Goal: Transaction & Acquisition: Purchase product/service

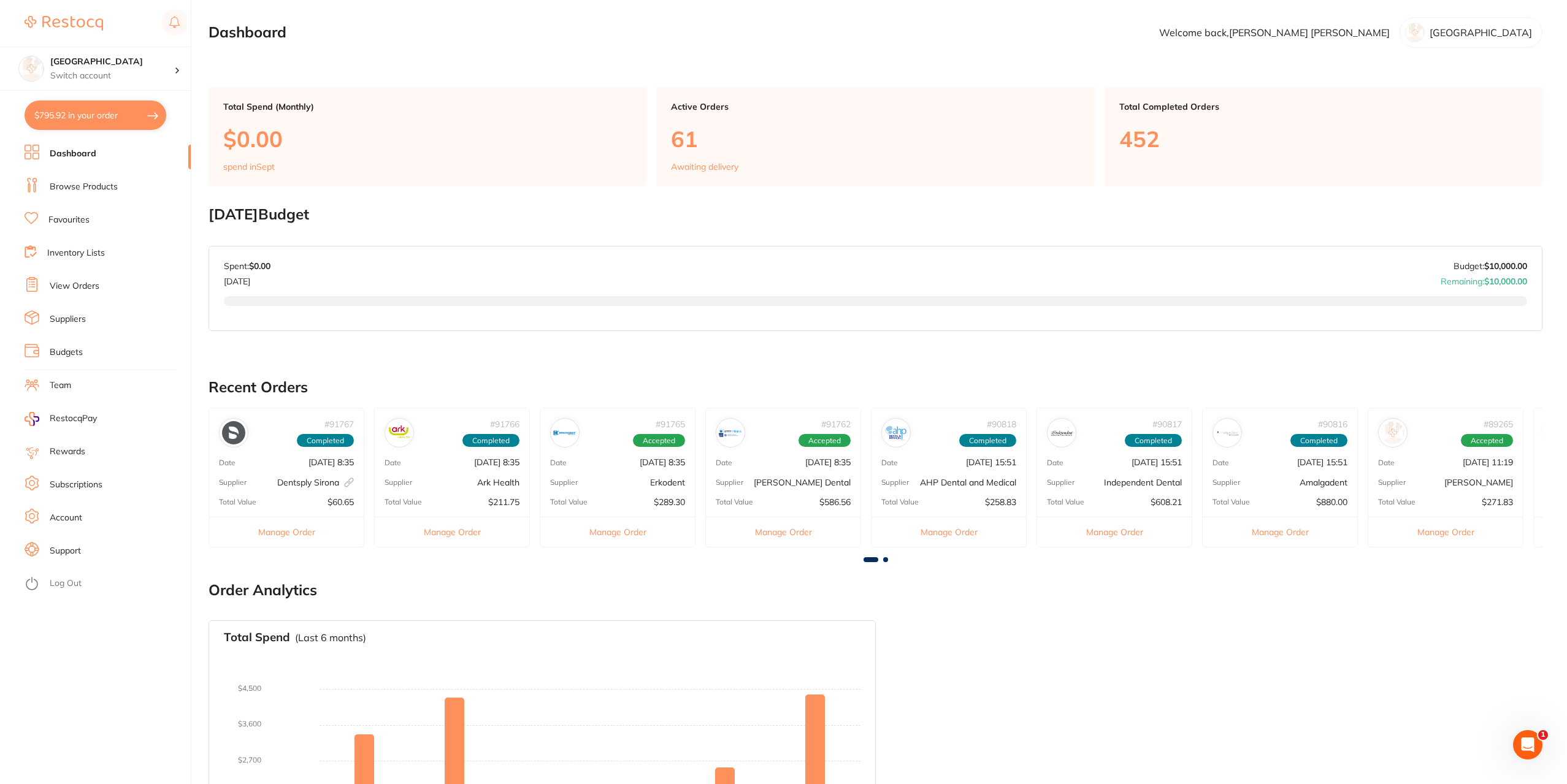
click at [100, 114] on button "$795.92 in your order" at bounding box center [95, 115] width 141 height 30
checkbox input "true"
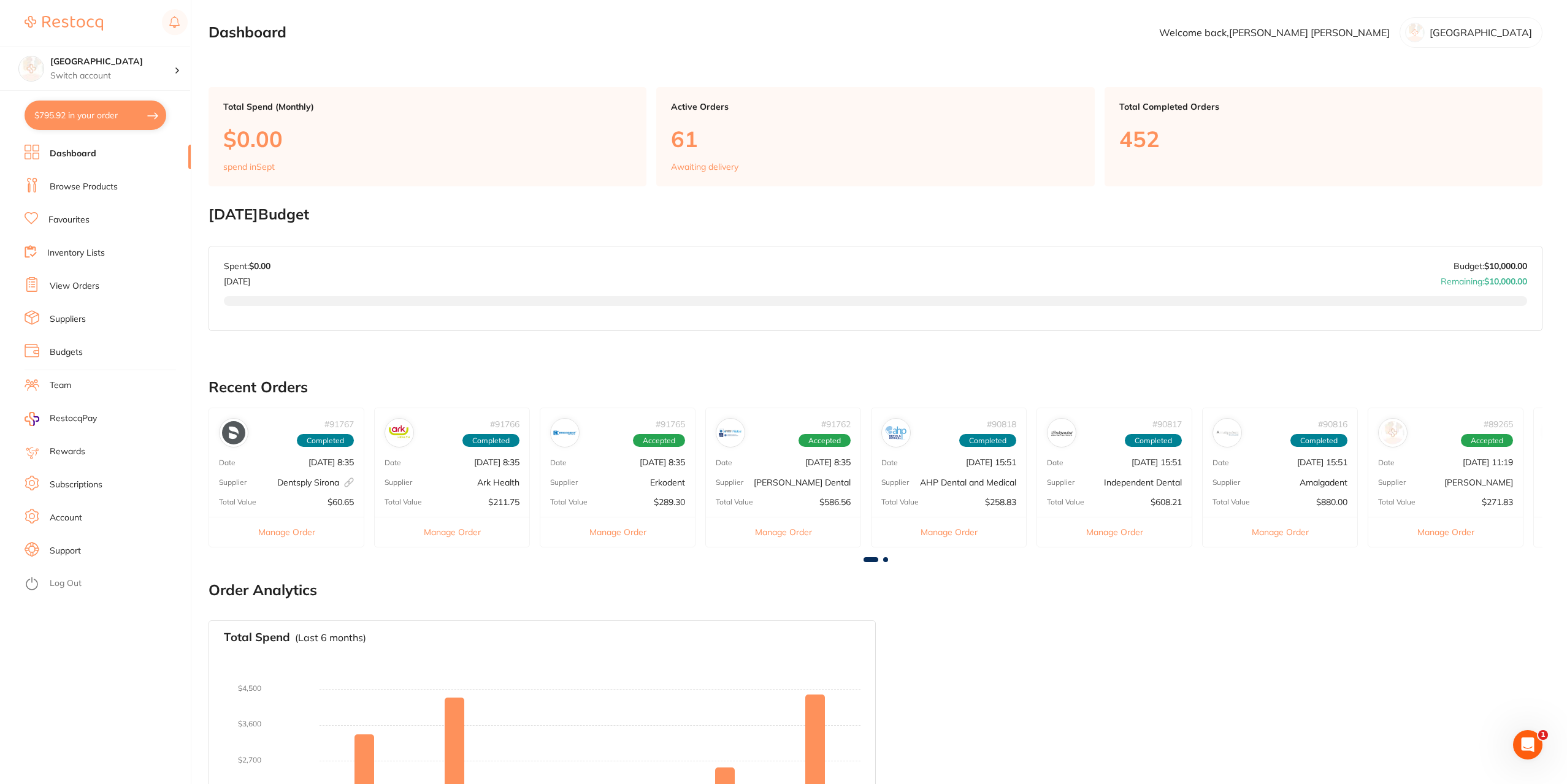
checkbox input "true"
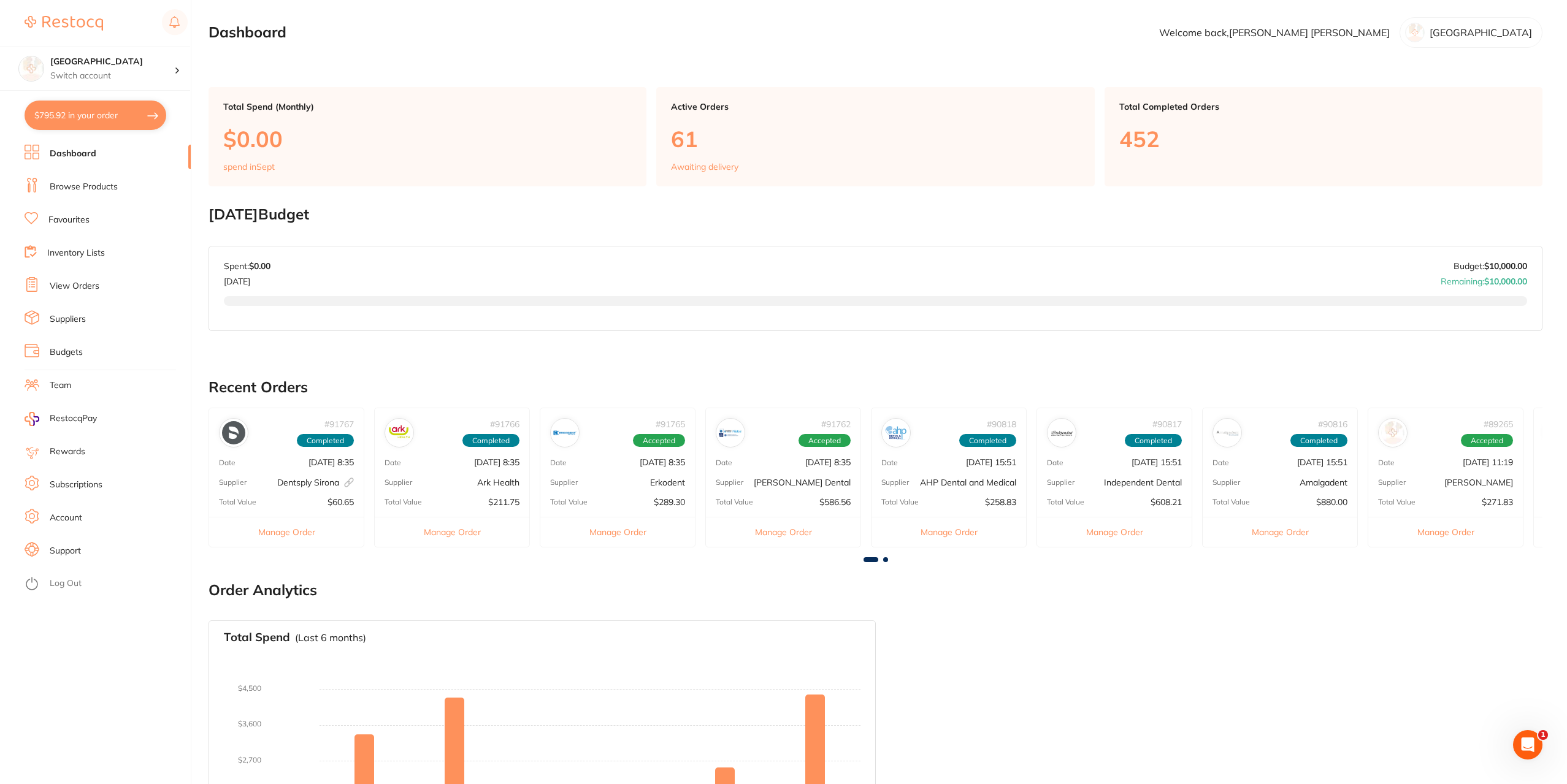
checkbox input "true"
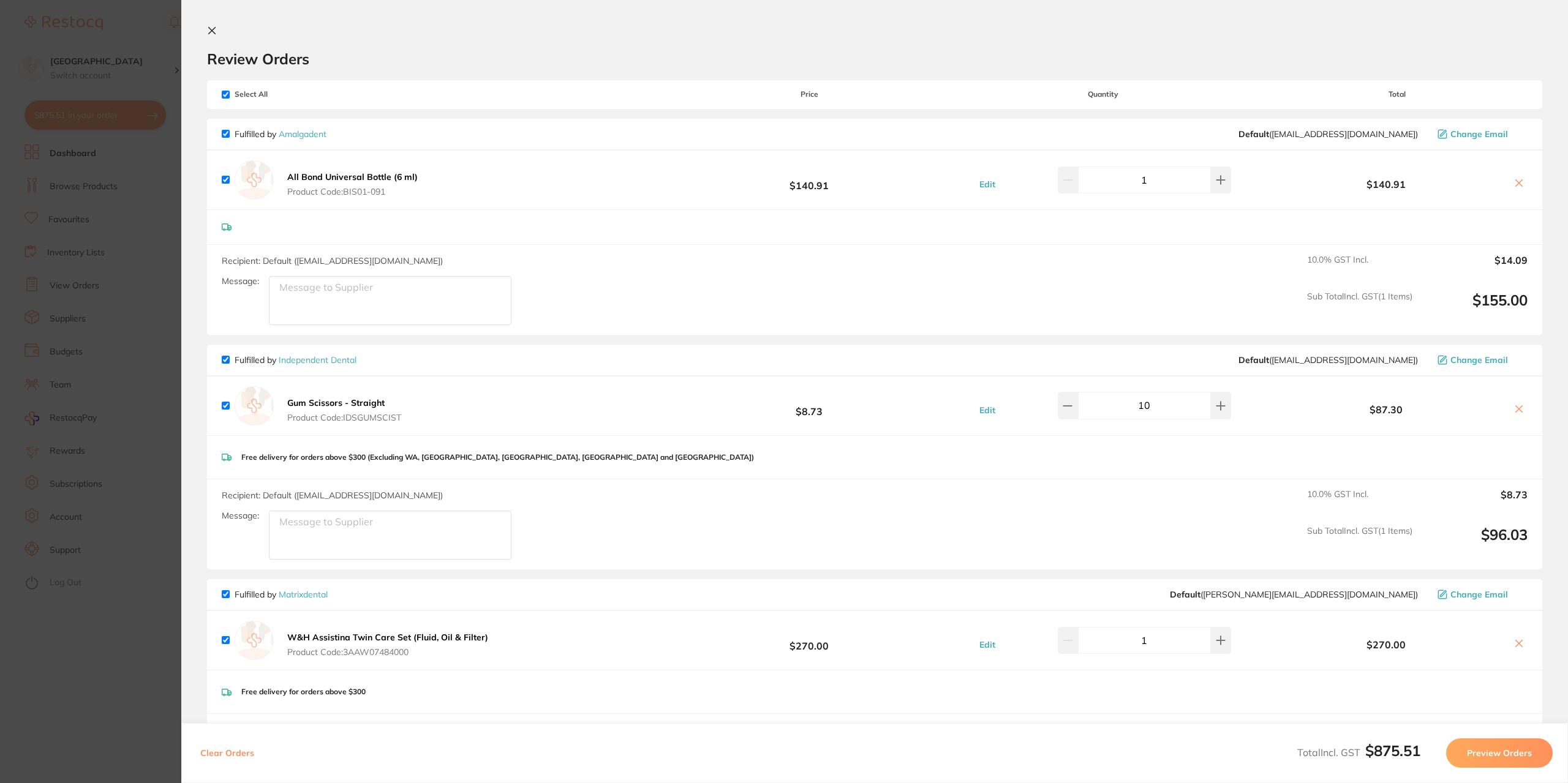
click at [212, 28] on icon at bounding box center [212, 31] width 10 height 10
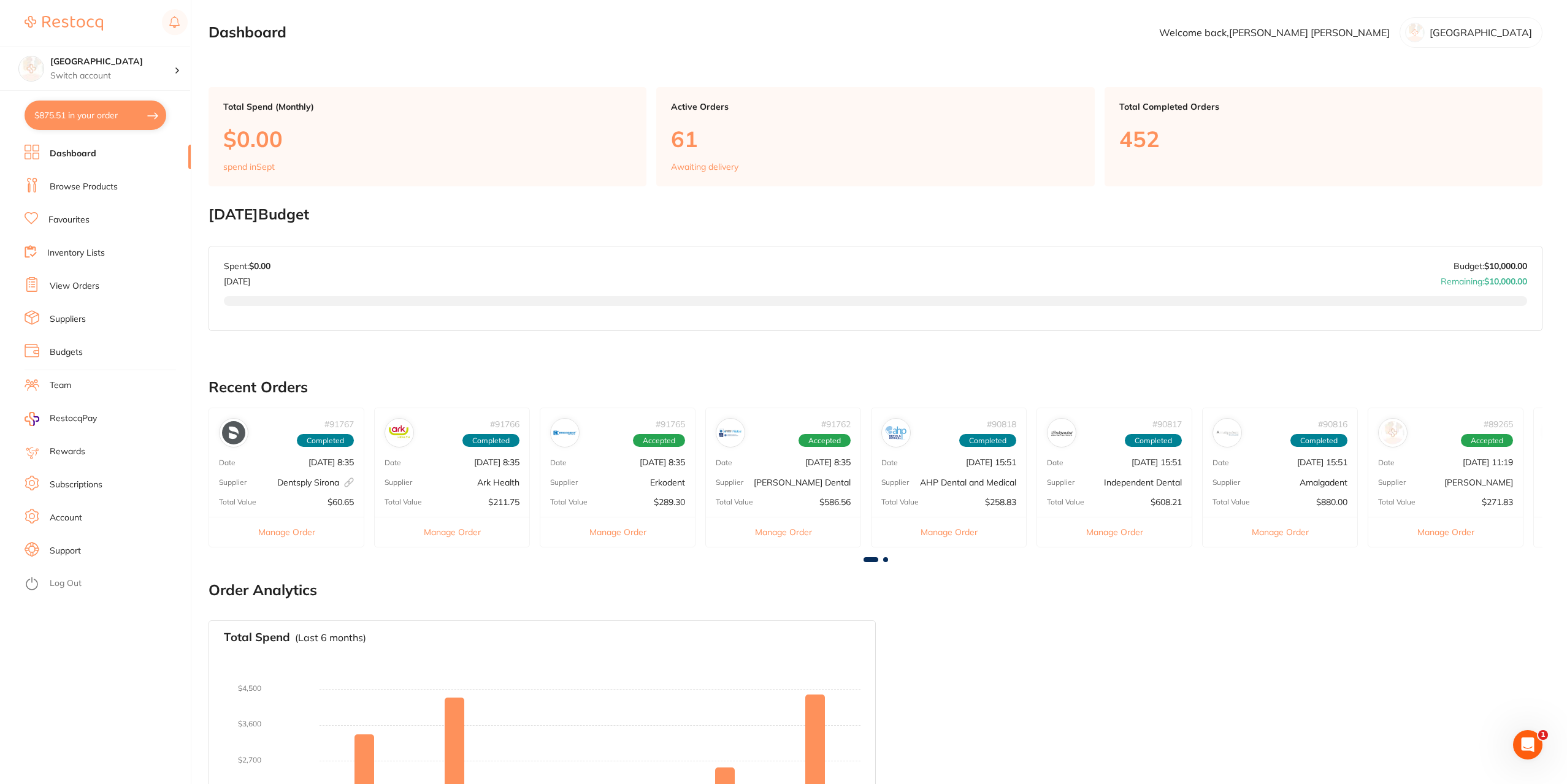
click at [75, 188] on link "Browse Products" at bounding box center [84, 187] width 68 height 13
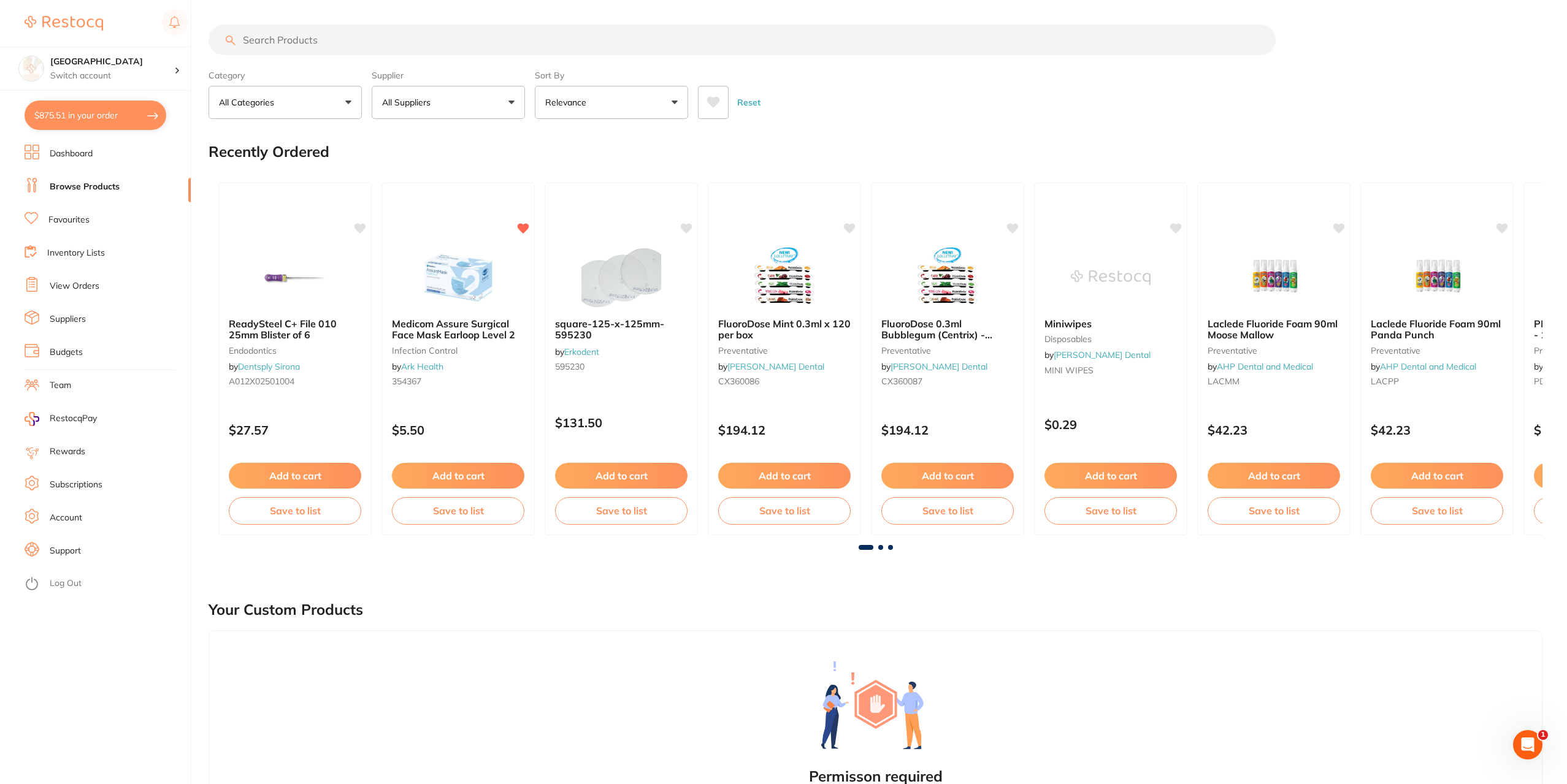
click at [323, 38] on input "search" at bounding box center [742, 40] width 1067 height 31
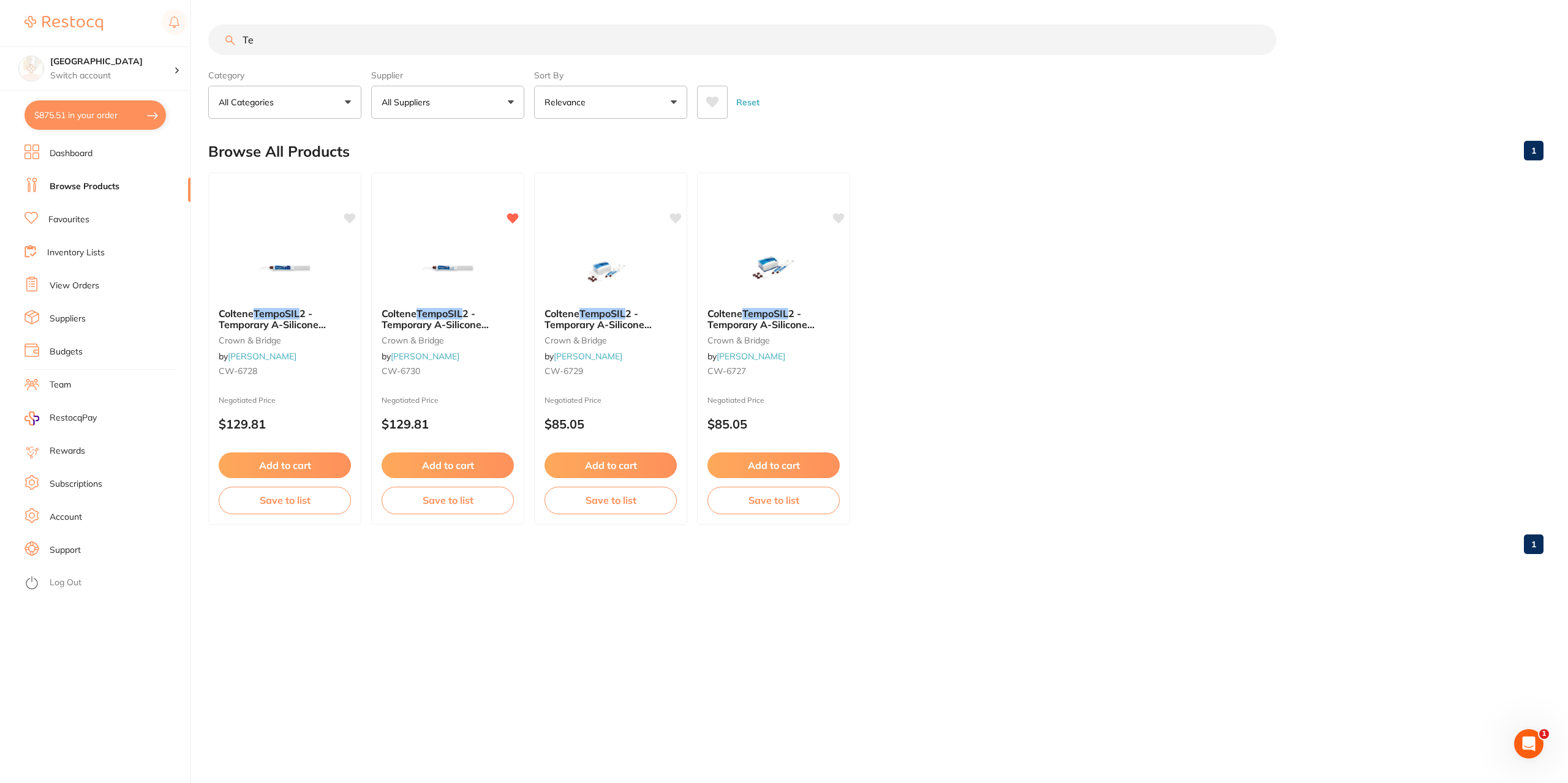
type input "T"
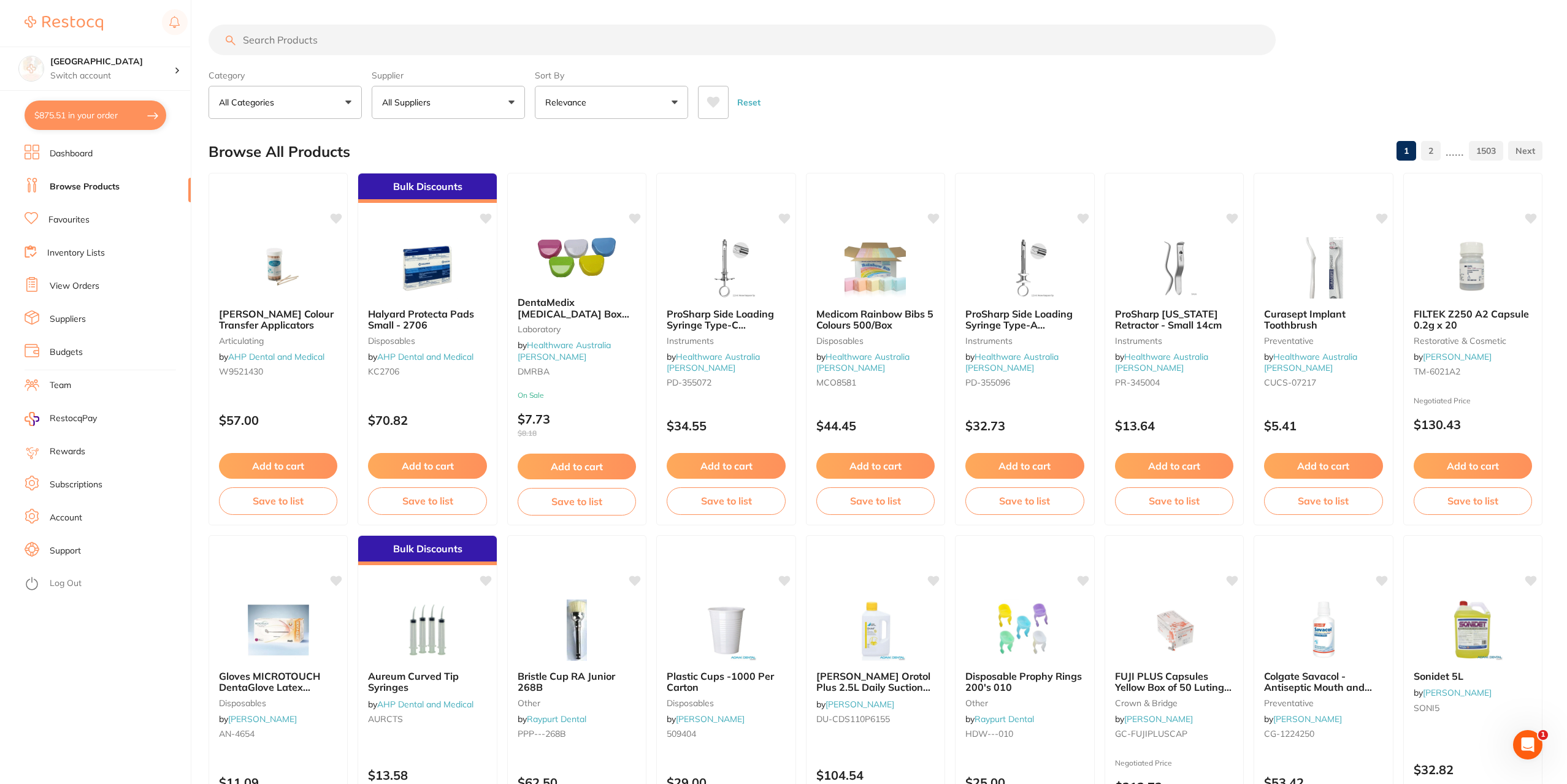
click at [79, 288] on link "View Orders" at bounding box center [74, 287] width 50 height 13
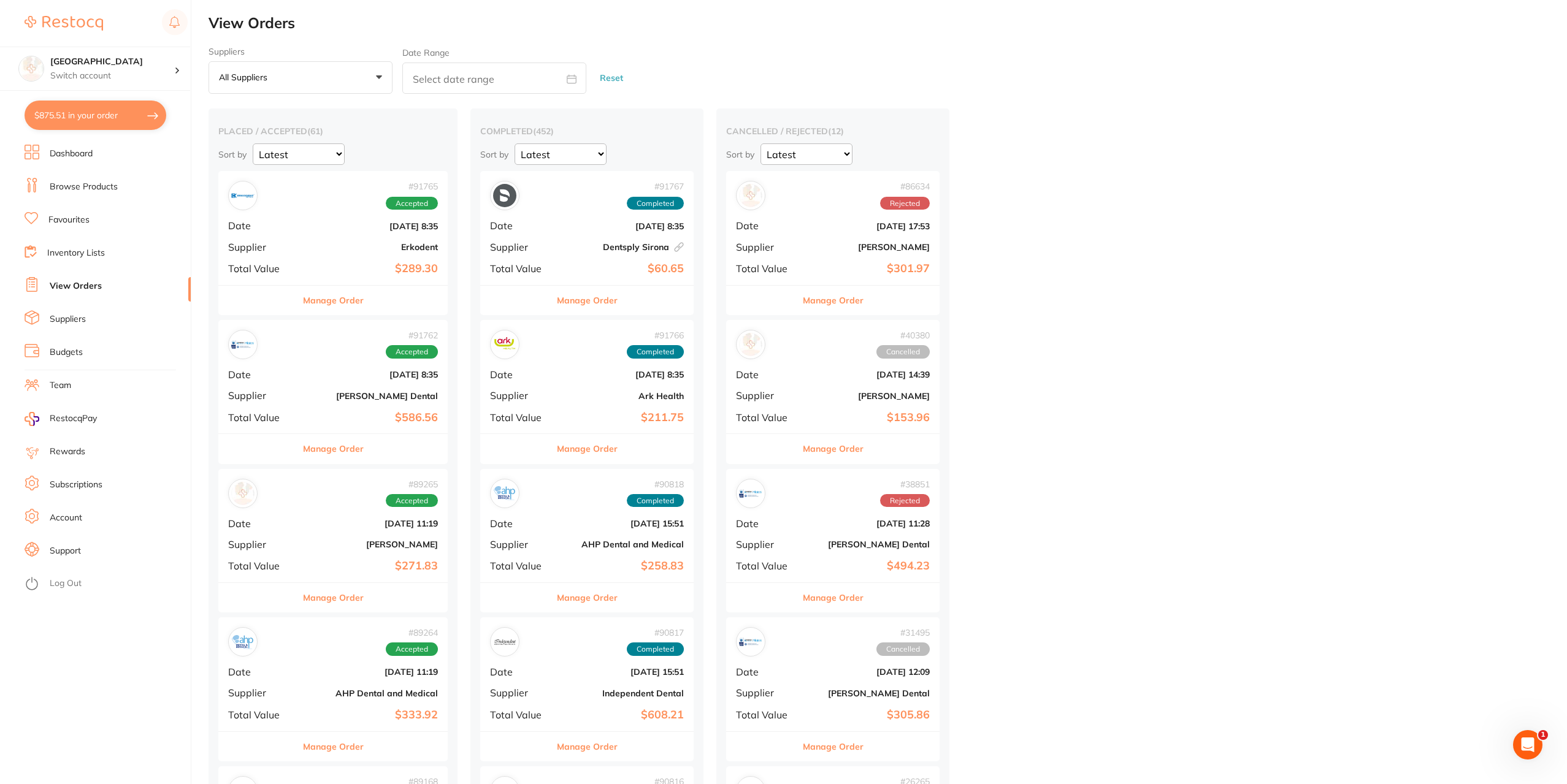
click at [86, 115] on button "$875.51 in your order" at bounding box center [95, 115] width 141 height 30
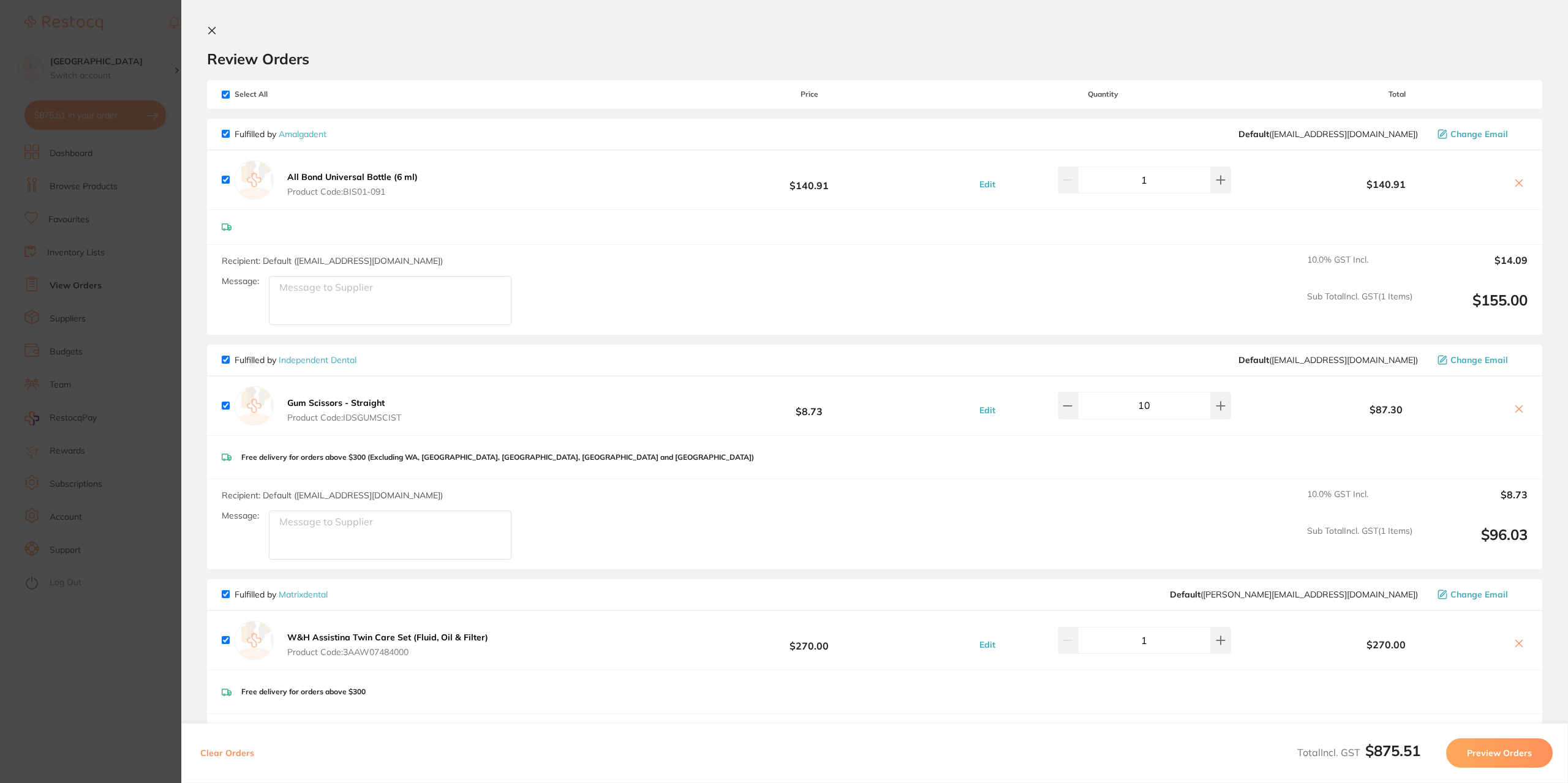
click at [206, 29] on section "Review Orders Your orders are being processed and we will notify you once we ha…" at bounding box center [875, 391] width 1387 height 783
click at [212, 35] on icon at bounding box center [212, 31] width 10 height 10
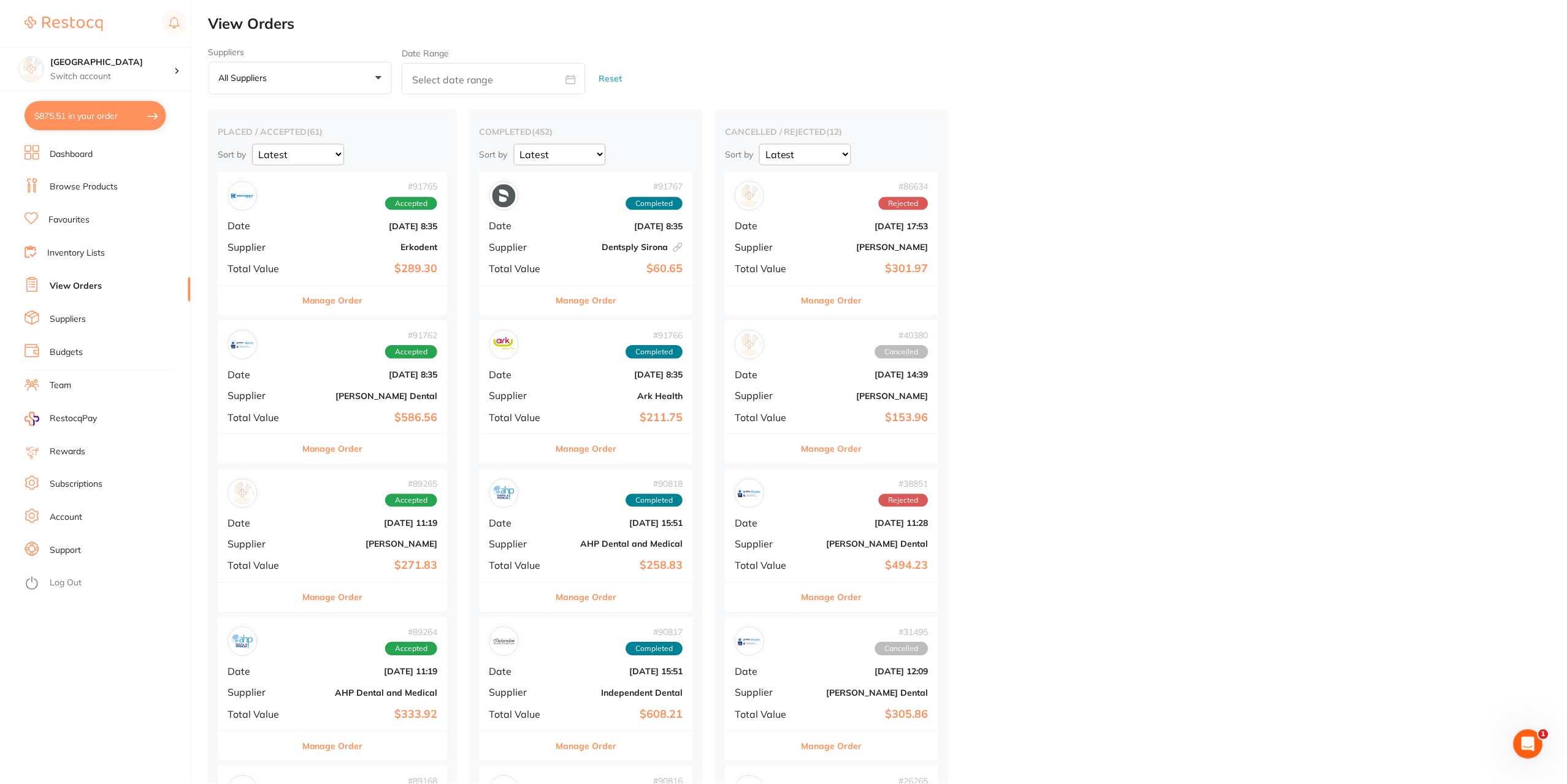
scroll to position [3, 0]
click at [102, 107] on button "$875.51 in your order" at bounding box center [95, 115] width 141 height 30
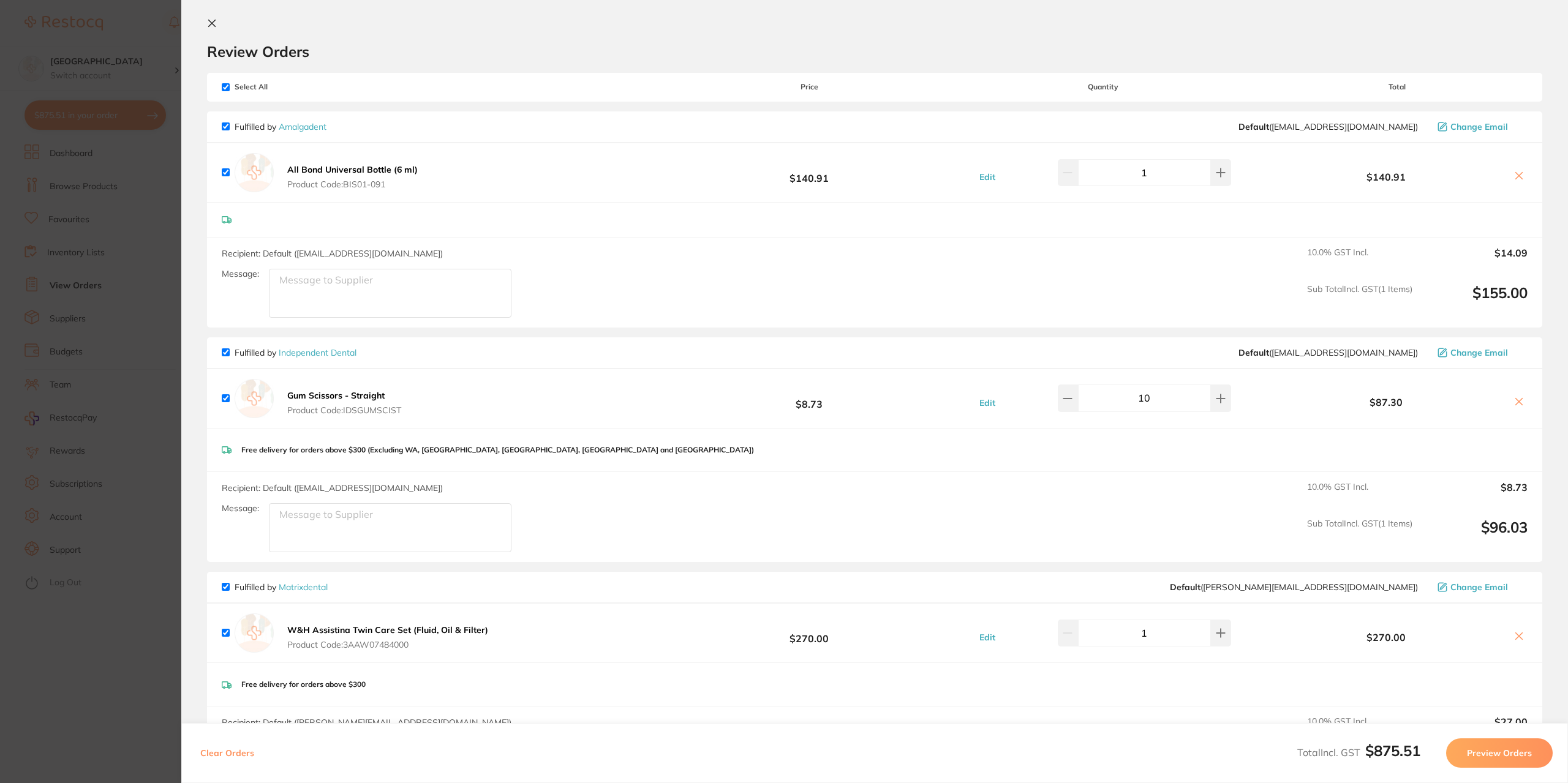
scroll to position [0, 0]
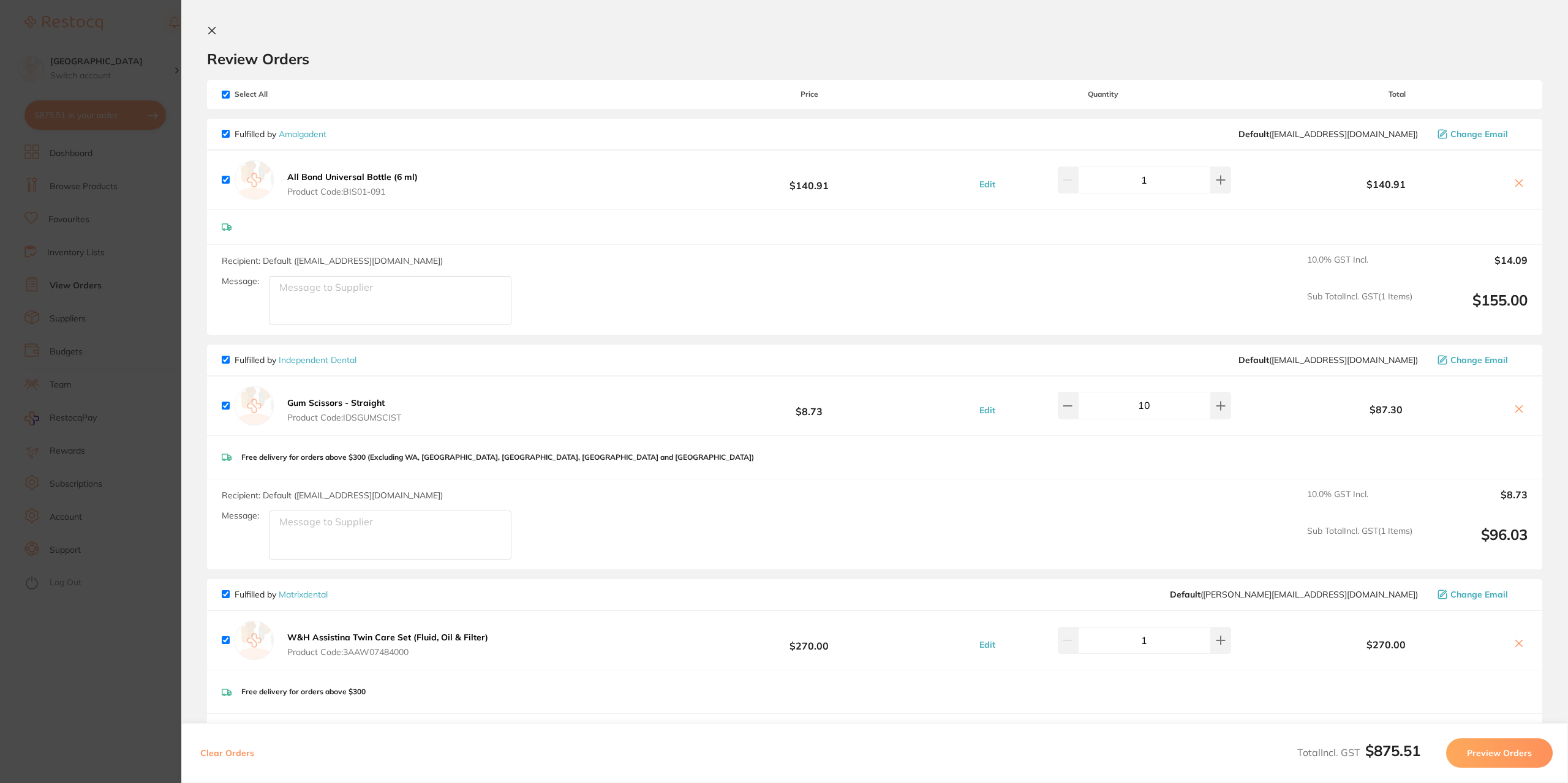
click at [212, 31] on icon at bounding box center [212, 31] width 7 height 7
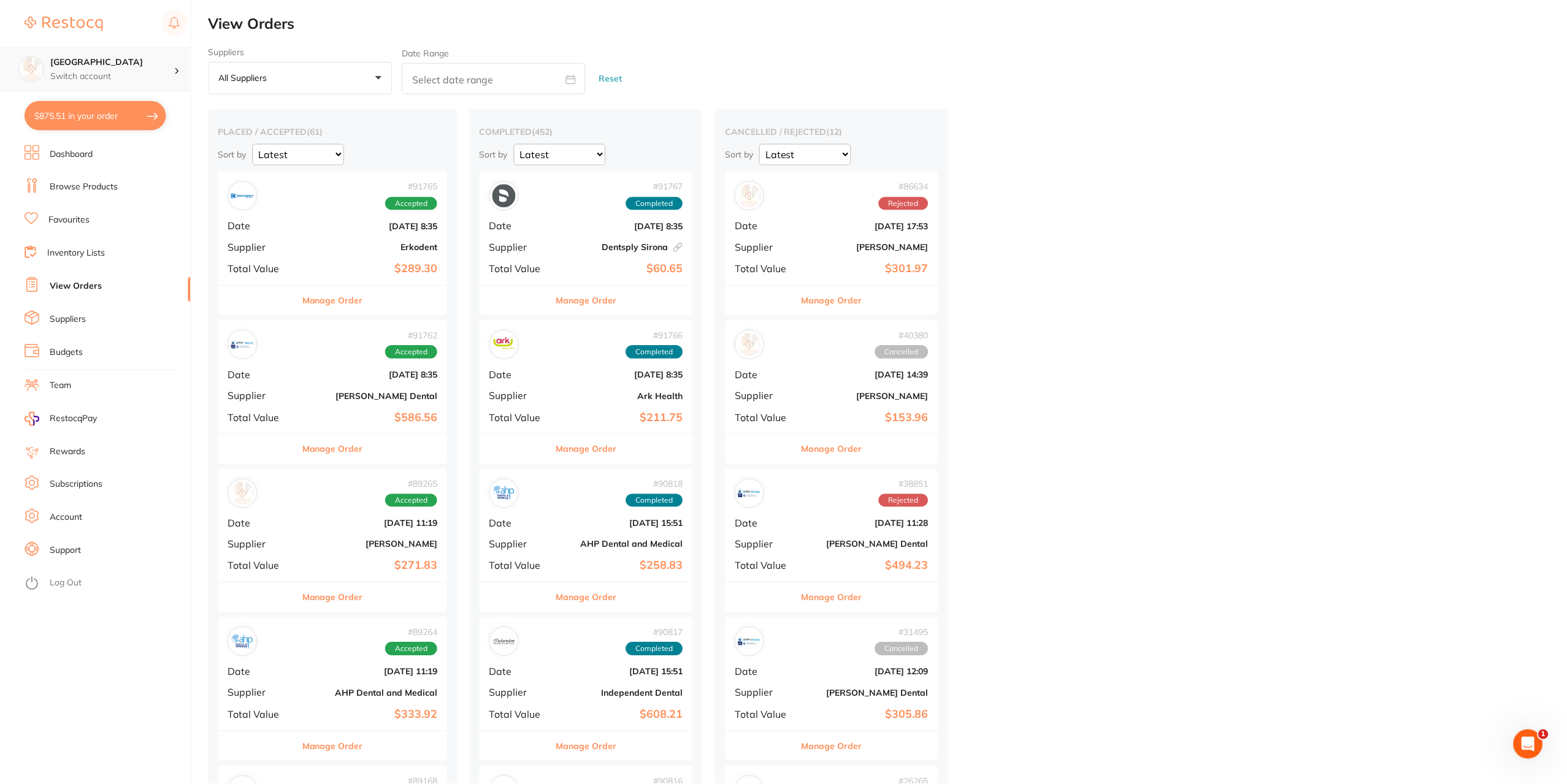
scroll to position [3, 0]
click at [75, 186] on link "Browse Products" at bounding box center [84, 187] width 68 height 13
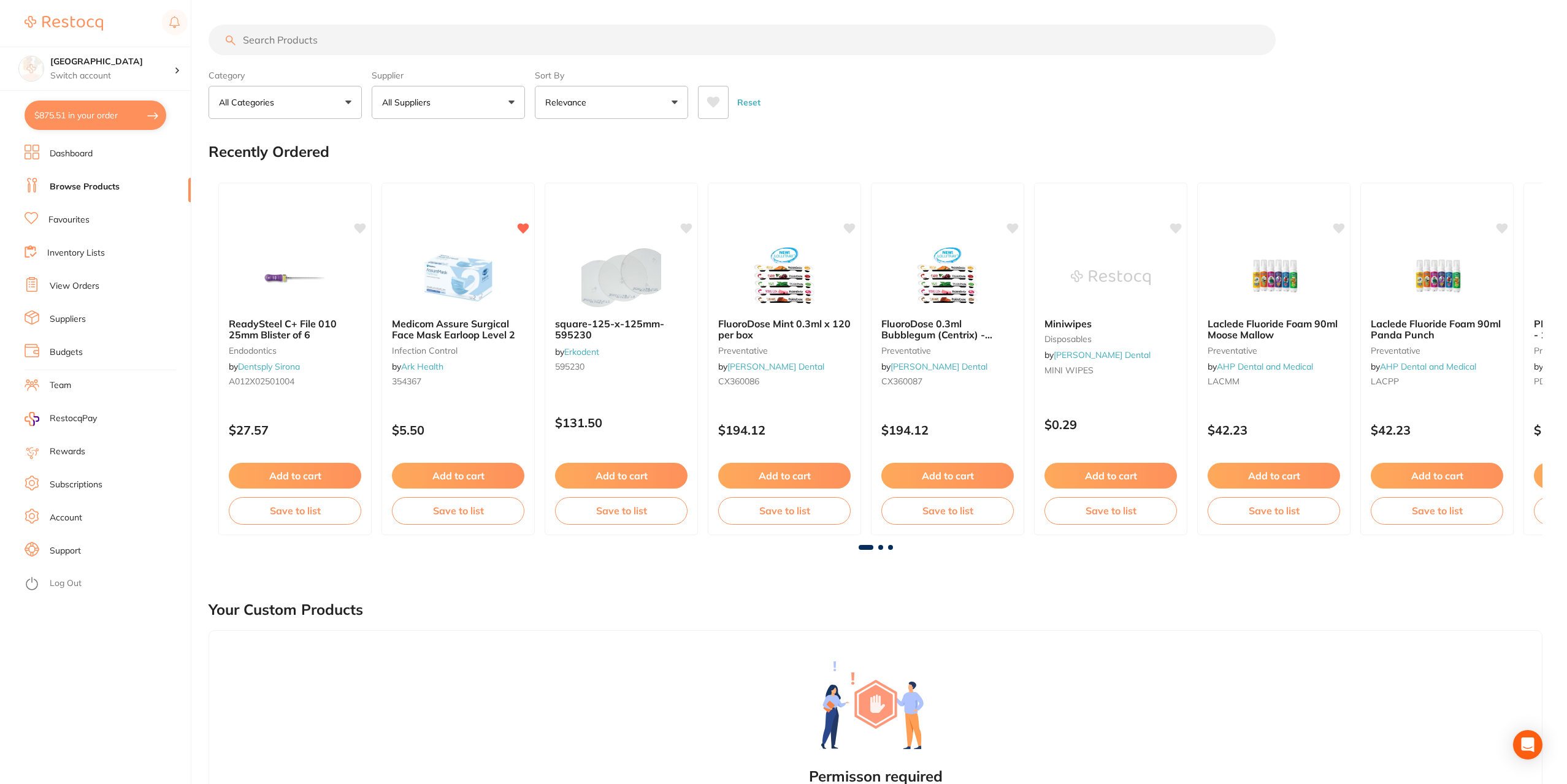
click at [512, 102] on button "All Suppliers" at bounding box center [448, 102] width 153 height 33
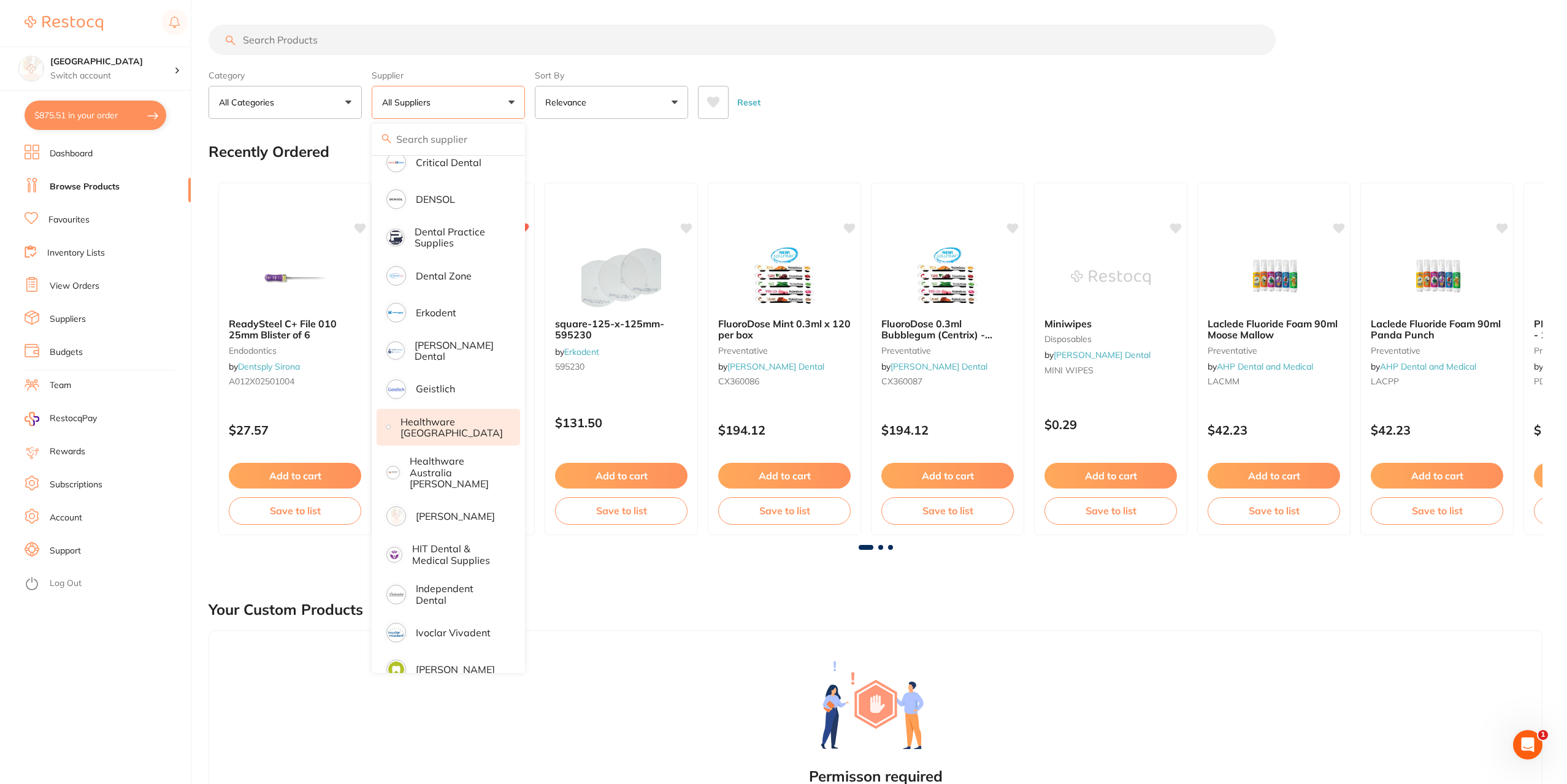
scroll to position [368, 0]
